Goal: Information Seeking & Learning: Learn about a topic

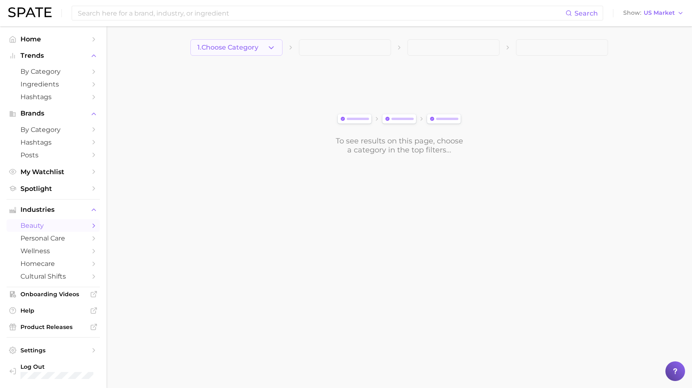
click at [264, 42] on button "1. Choose Category" at bounding box center [236, 47] width 92 height 16
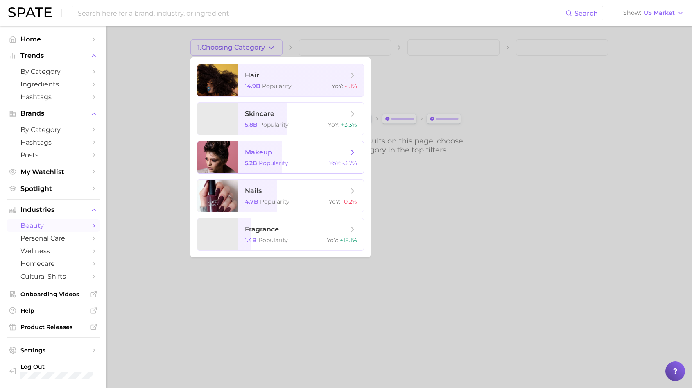
click at [285, 155] on span "makeup" at bounding box center [296, 152] width 103 height 9
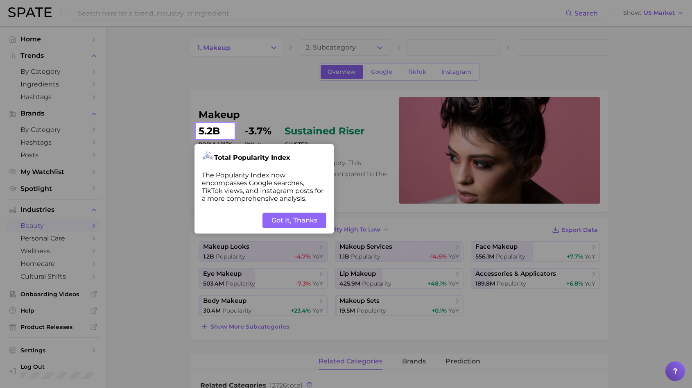
click at [294, 218] on button "Got It, Thanks" at bounding box center [294, 220] width 64 height 16
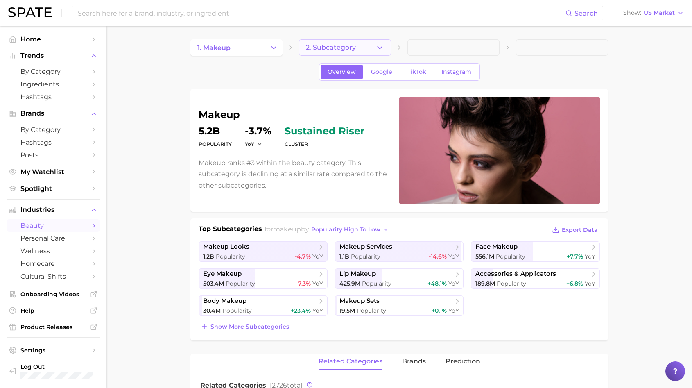
click at [334, 43] on button "2. Subcategory" at bounding box center [345, 47] width 92 height 16
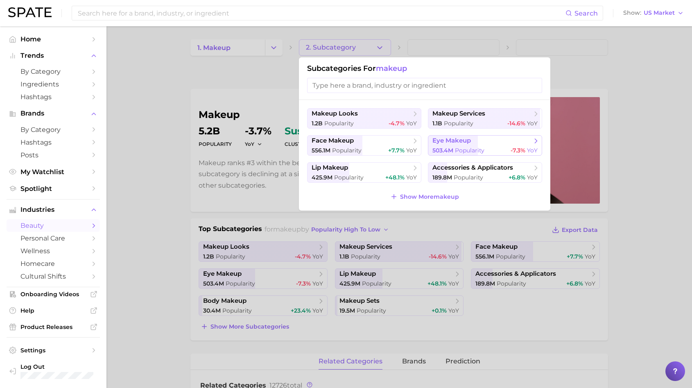
click at [476, 141] on span "eye makeup" at bounding box center [481, 141] width 99 height 8
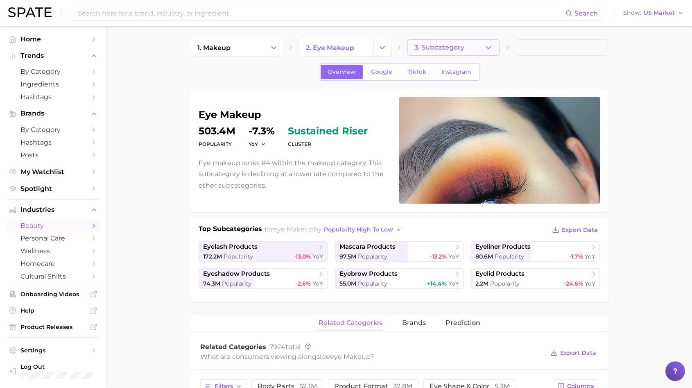
click at [472, 50] on button "3. Subcategory" at bounding box center [453, 47] width 92 height 16
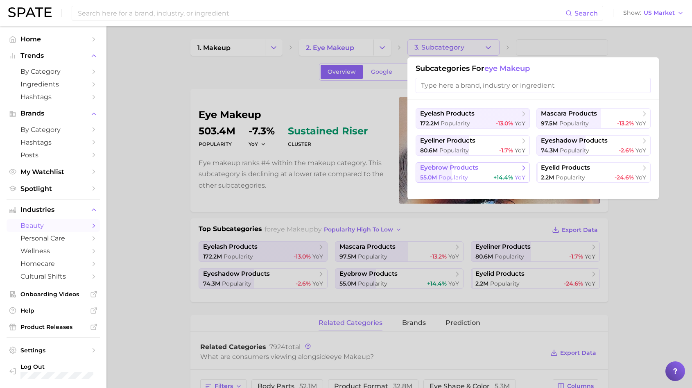
click at [454, 175] on span "Popularity" at bounding box center [452, 177] width 29 height 7
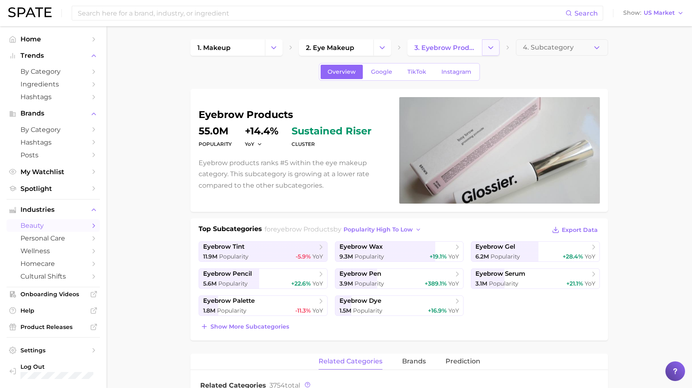
click at [493, 47] on icon "Change Category" at bounding box center [490, 47] width 9 height 9
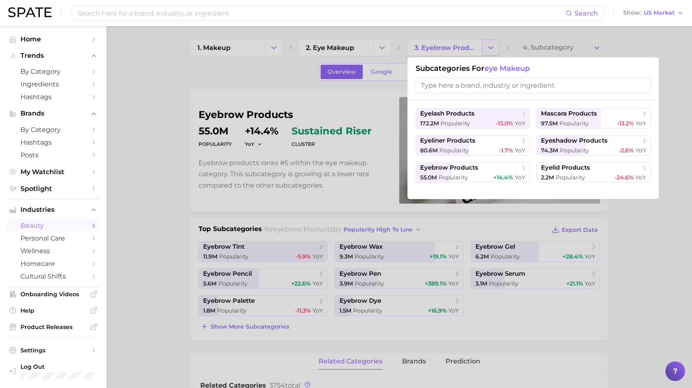
click at [493, 47] on div at bounding box center [346, 194] width 692 height 388
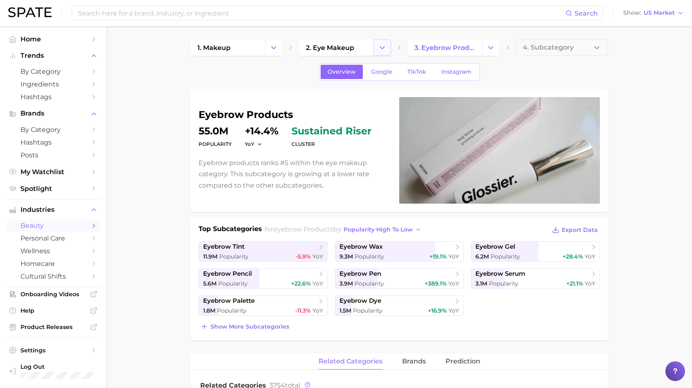
click at [386, 47] on icon "Change Category" at bounding box center [382, 47] width 9 height 9
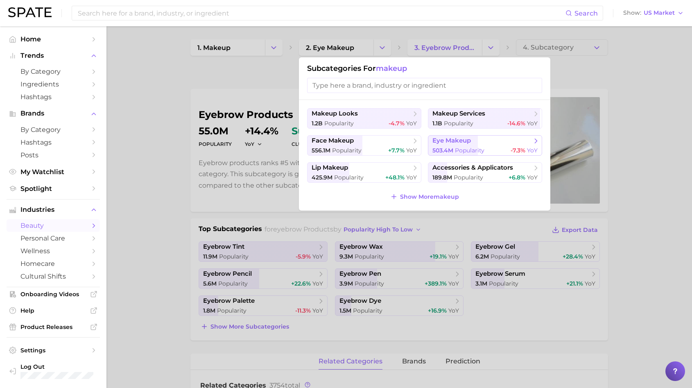
click at [434, 144] on span "eye makeup" at bounding box center [451, 141] width 38 height 8
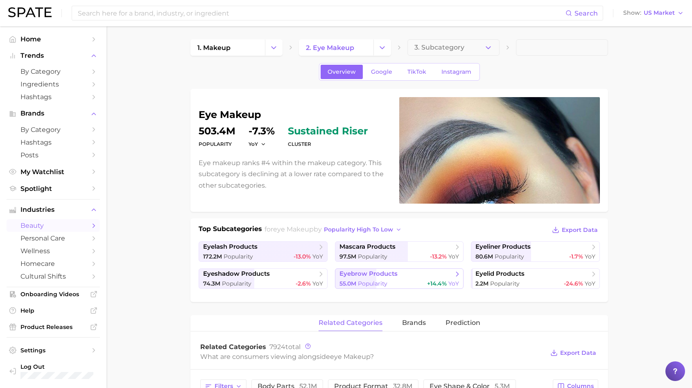
click at [381, 268] on link "eyebrow products 55.0m Popularity +14.4% YoY" at bounding box center [399, 278] width 129 height 20
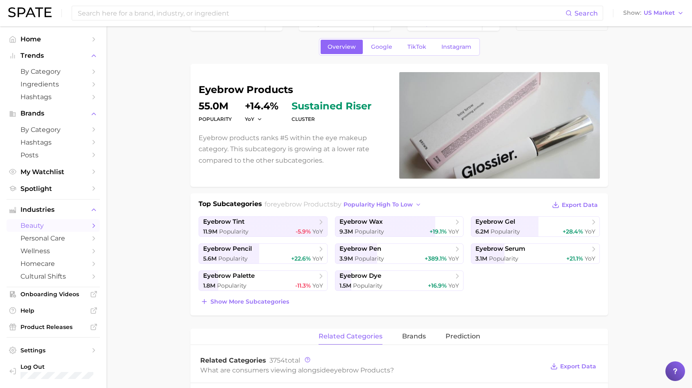
scroll to position [23, 0]
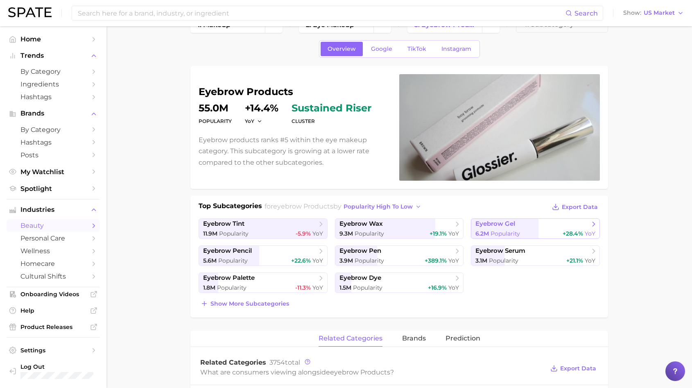
click at [567, 237] on span "+28.4% YoY" at bounding box center [578, 234] width 33 height 8
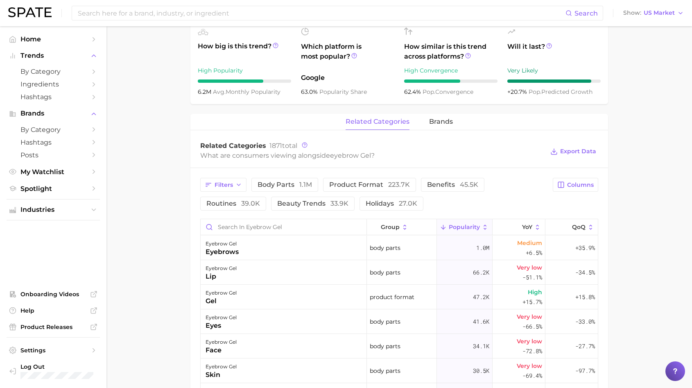
scroll to position [294, 0]
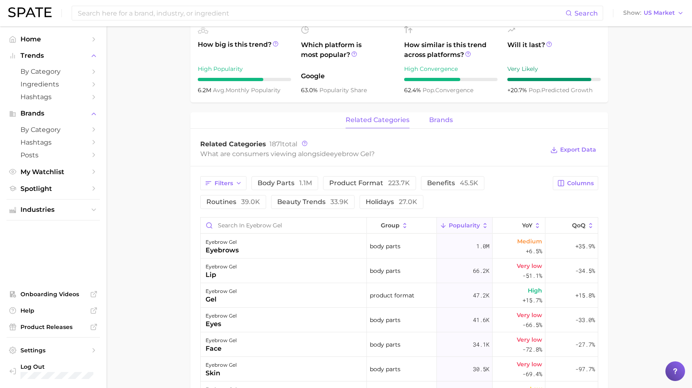
click at [447, 119] on span "brands" at bounding box center [441, 119] width 24 height 7
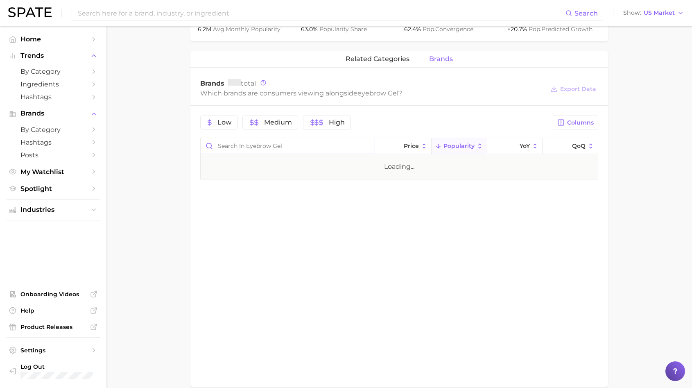
scroll to position [374, 0]
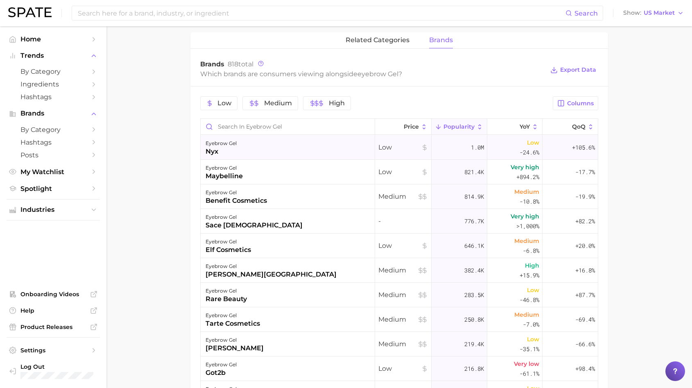
click at [274, 142] on div "eyebrow gel nyx" at bounding box center [288, 147] width 174 height 25
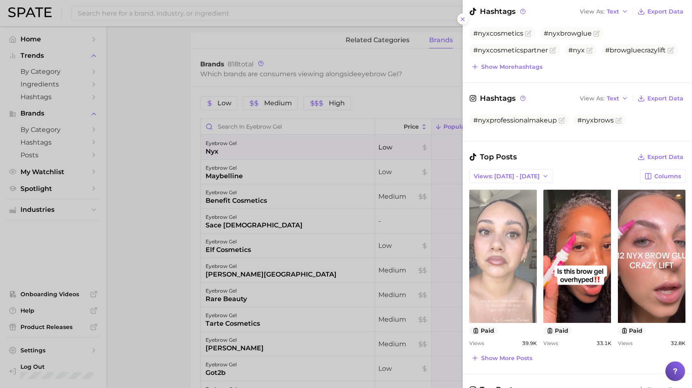
scroll to position [0, 0]
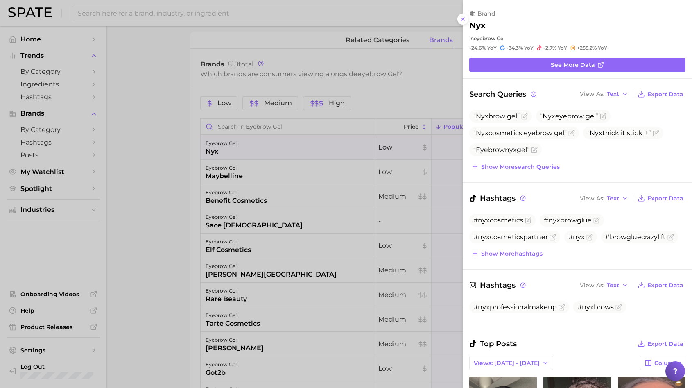
click at [244, 168] on div at bounding box center [346, 194] width 692 height 388
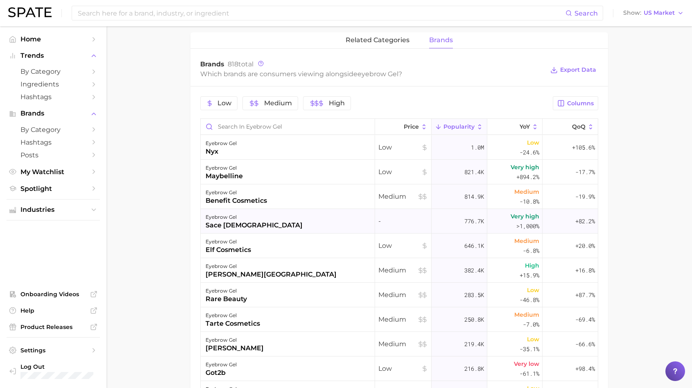
click at [341, 216] on div "eyebrow gel sace lady" at bounding box center [288, 221] width 174 height 25
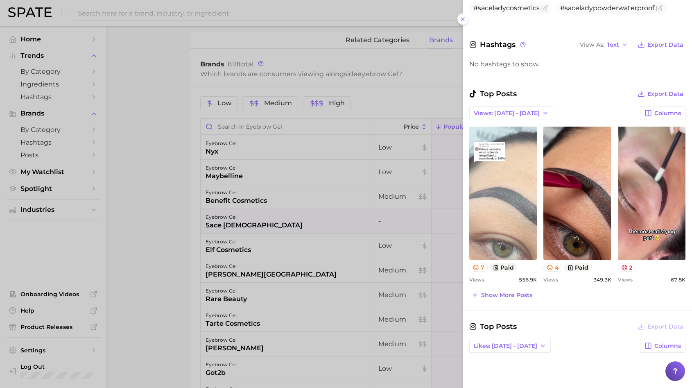
scroll to position [185, 0]
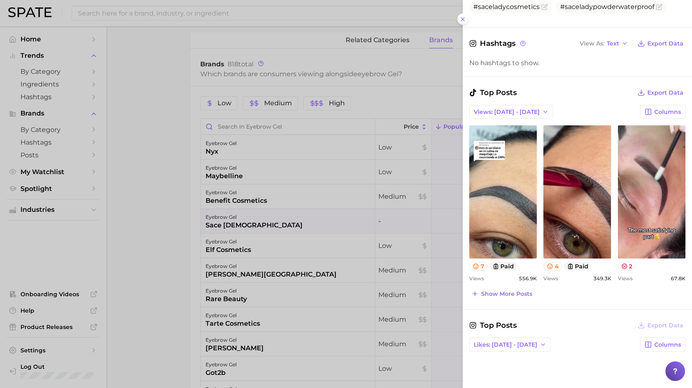
click at [309, 240] on div at bounding box center [346, 194] width 692 height 388
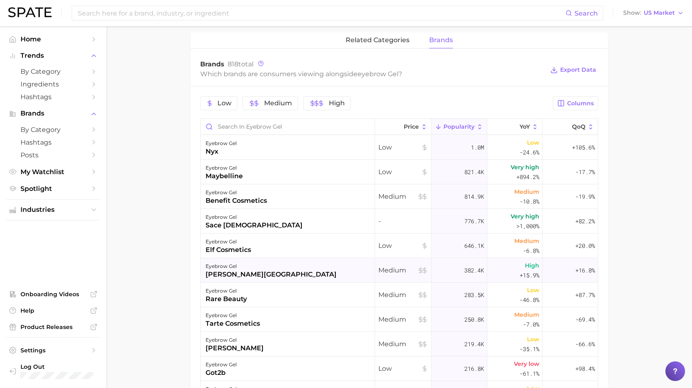
click at [315, 270] on div "eyebrow gel anastasia beverly hills" at bounding box center [288, 270] width 174 height 25
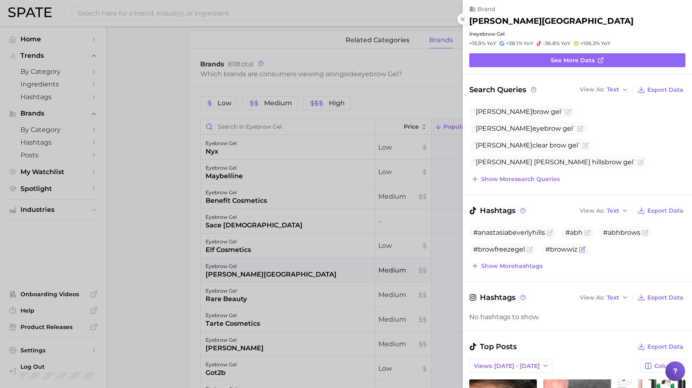
scroll to position [0, 0]
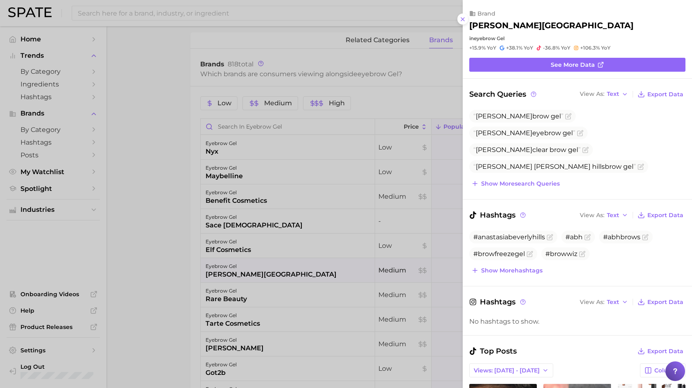
click at [337, 163] on div at bounding box center [346, 194] width 692 height 388
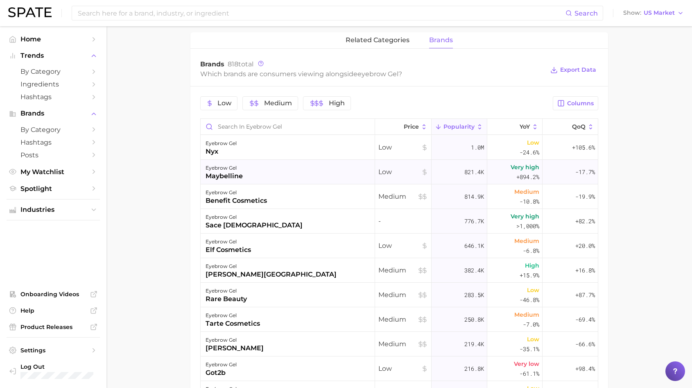
click at [332, 165] on div "eyebrow gel maybelline" at bounding box center [288, 172] width 174 height 25
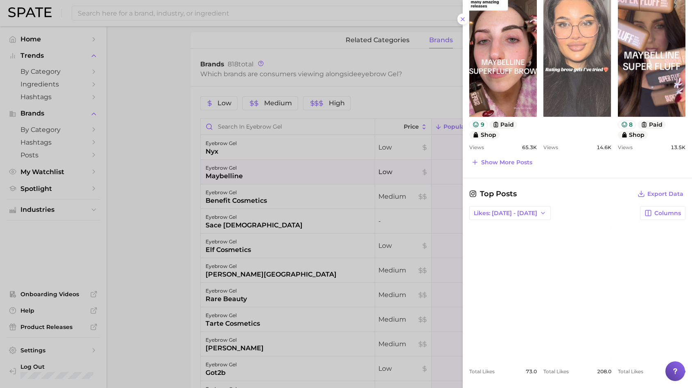
scroll to position [446, 0]
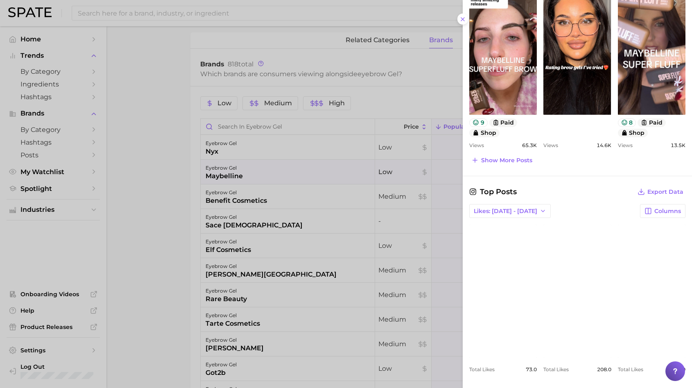
click at [357, 197] on div at bounding box center [346, 194] width 692 height 388
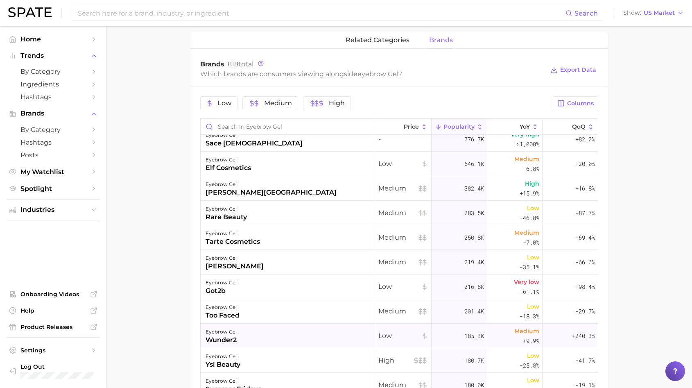
scroll to position [0, 0]
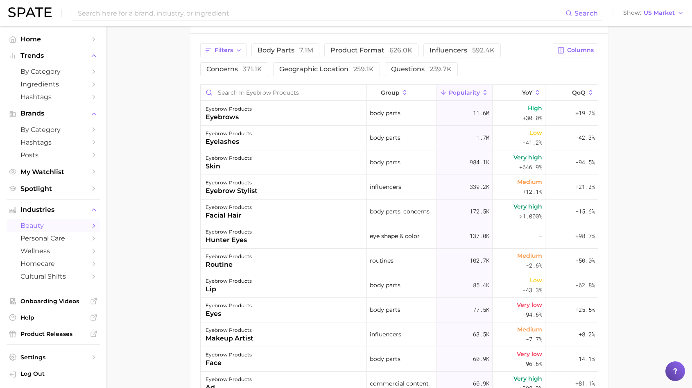
scroll to position [23, 0]
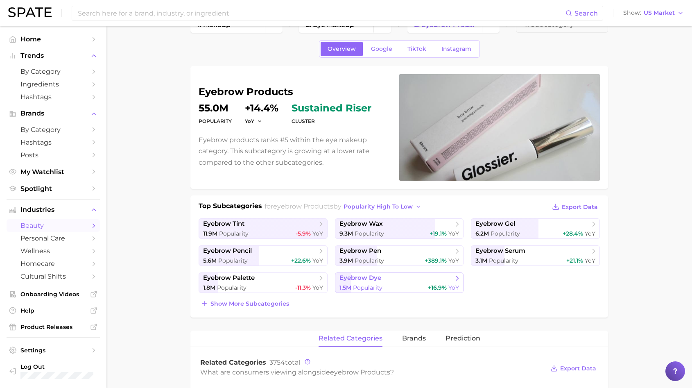
click at [369, 276] on span "eyebrow dye" at bounding box center [360, 278] width 42 height 8
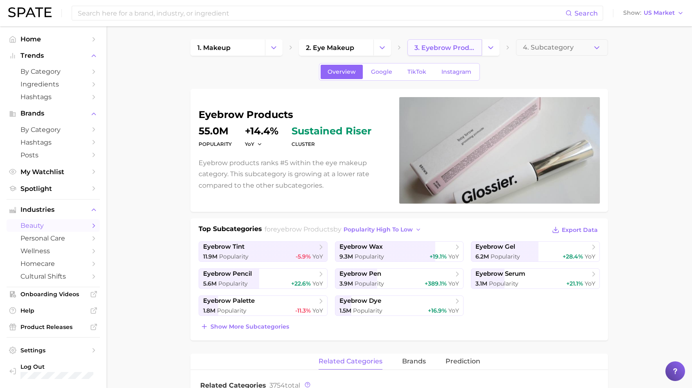
click at [450, 52] on link "3. eyebrow products" at bounding box center [444, 47] width 75 height 16
click at [490, 40] on button "Change Category" at bounding box center [491, 47] width 18 height 16
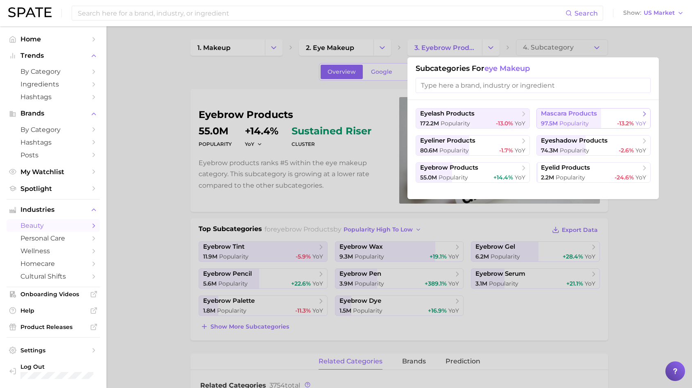
click at [568, 118] on button "mascara products 97.5m Popularity -13.2% YoY" at bounding box center [593, 118] width 114 height 20
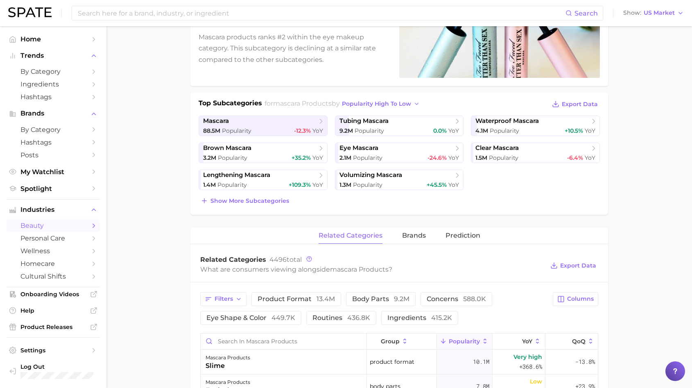
scroll to position [124, 0]
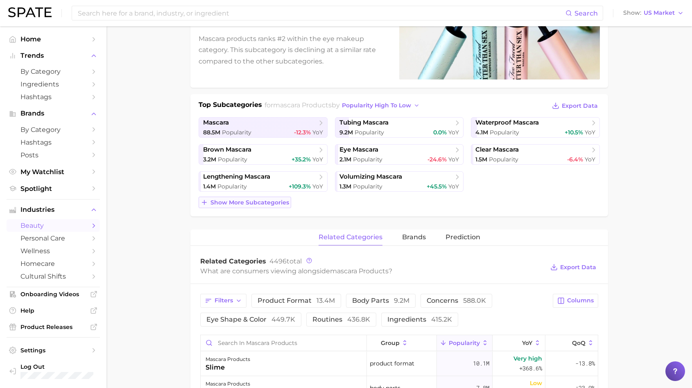
click at [284, 207] on button "Show more subcategories" at bounding box center [245, 202] width 93 height 11
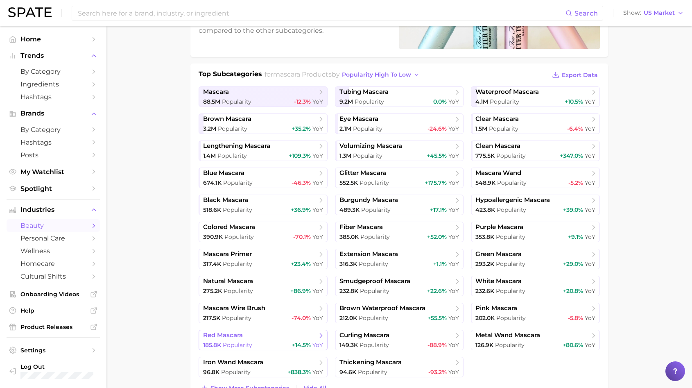
scroll to position [154, 0]
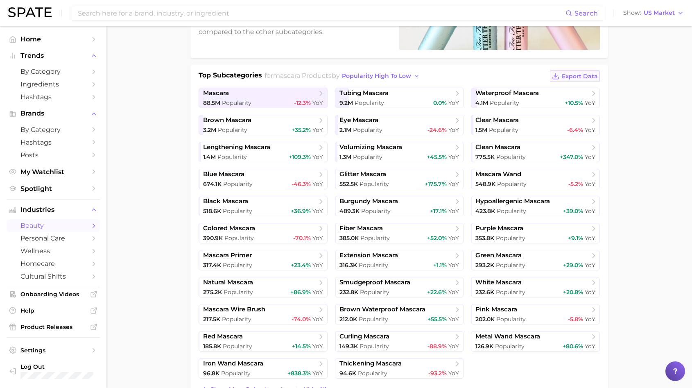
click at [561, 71] on button "Export Data" at bounding box center [575, 75] width 50 height 11
click at [335, 117] on link "eye mascara 2.1m Popularity -24.6% YoY" at bounding box center [399, 125] width 129 height 20
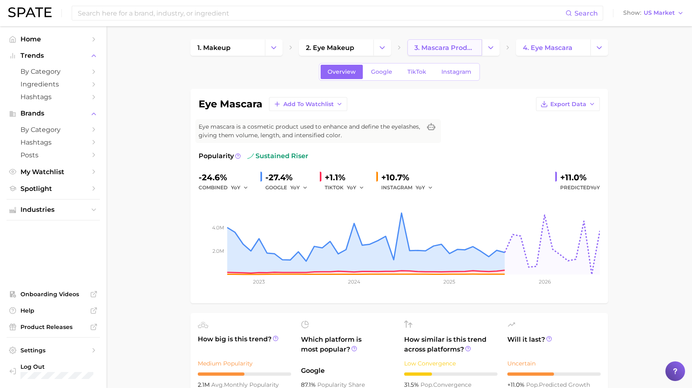
click at [454, 44] on span "3. mascara products" at bounding box center [444, 48] width 61 height 8
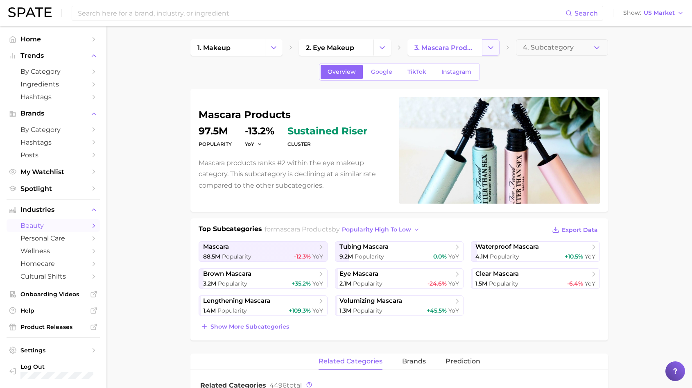
click at [491, 48] on polyline "Change Category" at bounding box center [490, 47] width 5 height 2
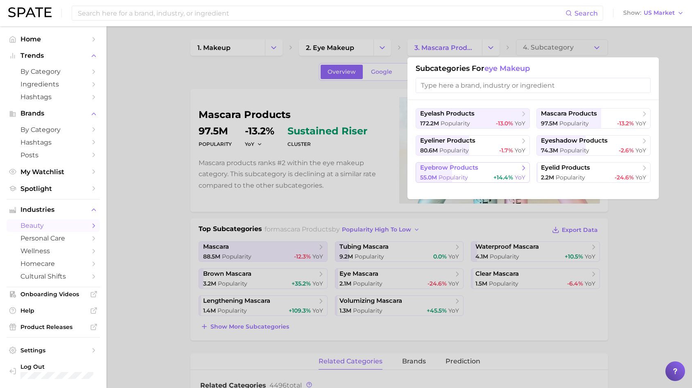
click at [478, 163] on button "eyebrow products 55.0m Popularity +14.4% YoY" at bounding box center [473, 172] width 114 height 20
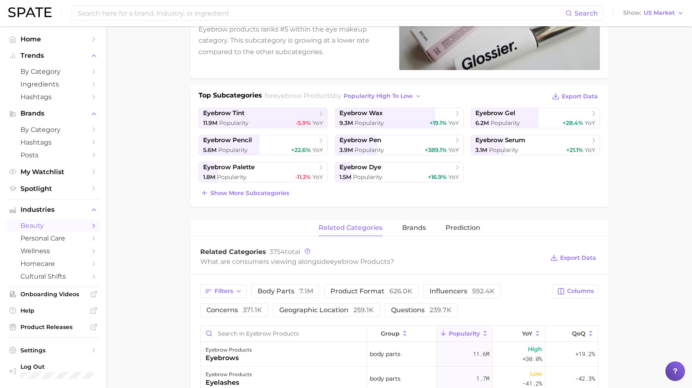
scroll to position [83, 0]
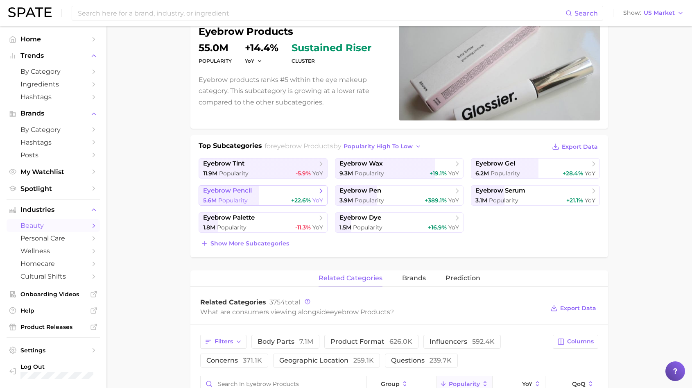
click at [285, 187] on span "eyebrow pencil" at bounding box center [260, 191] width 114 height 8
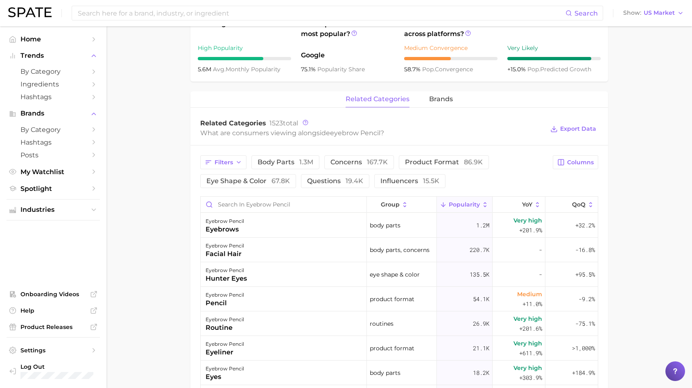
scroll to position [311, 0]
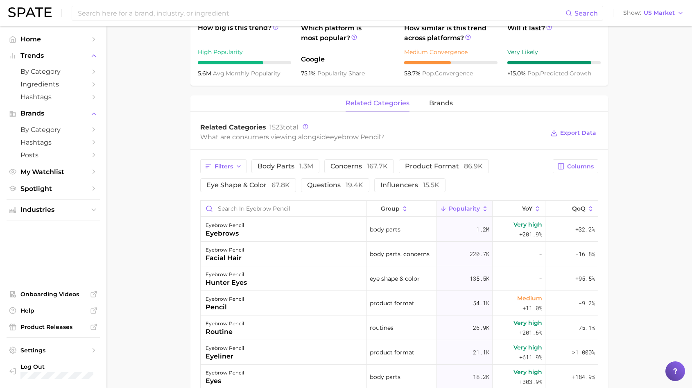
click at [424, 105] on div "related categories brands" at bounding box center [399, 103] width 418 height 16
click at [430, 105] on span "brands" at bounding box center [441, 102] width 24 height 7
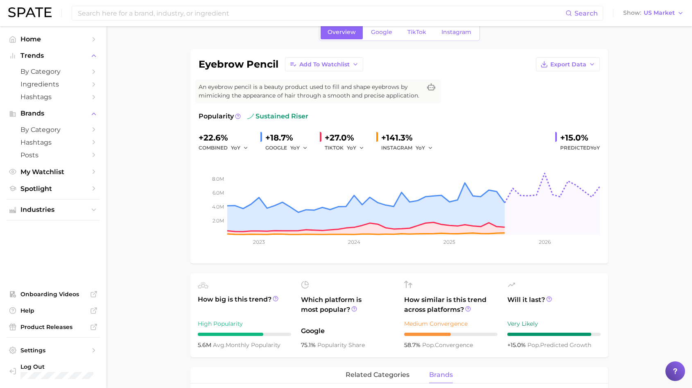
scroll to position [0, 0]
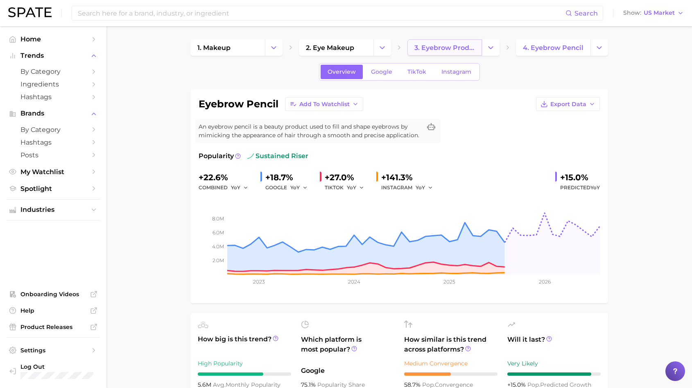
click at [427, 50] on span "3. eyebrow products" at bounding box center [444, 48] width 61 height 8
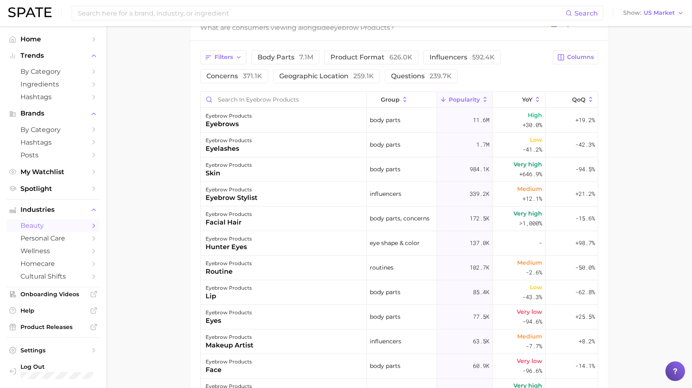
scroll to position [368, 0]
click at [28, 34] on link "Home" at bounding box center [53, 39] width 93 height 13
